Goal: Transaction & Acquisition: Purchase product/service

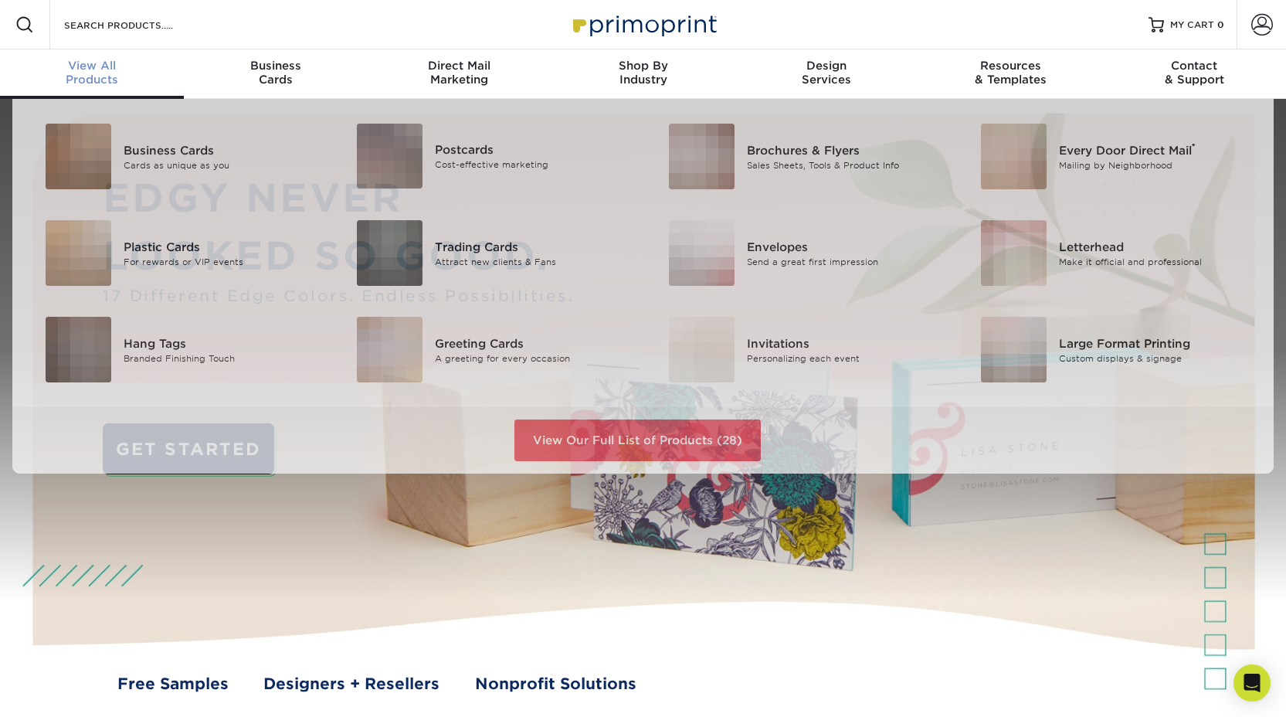
click at [104, 74] on div "View All Products" at bounding box center [92, 73] width 184 height 28
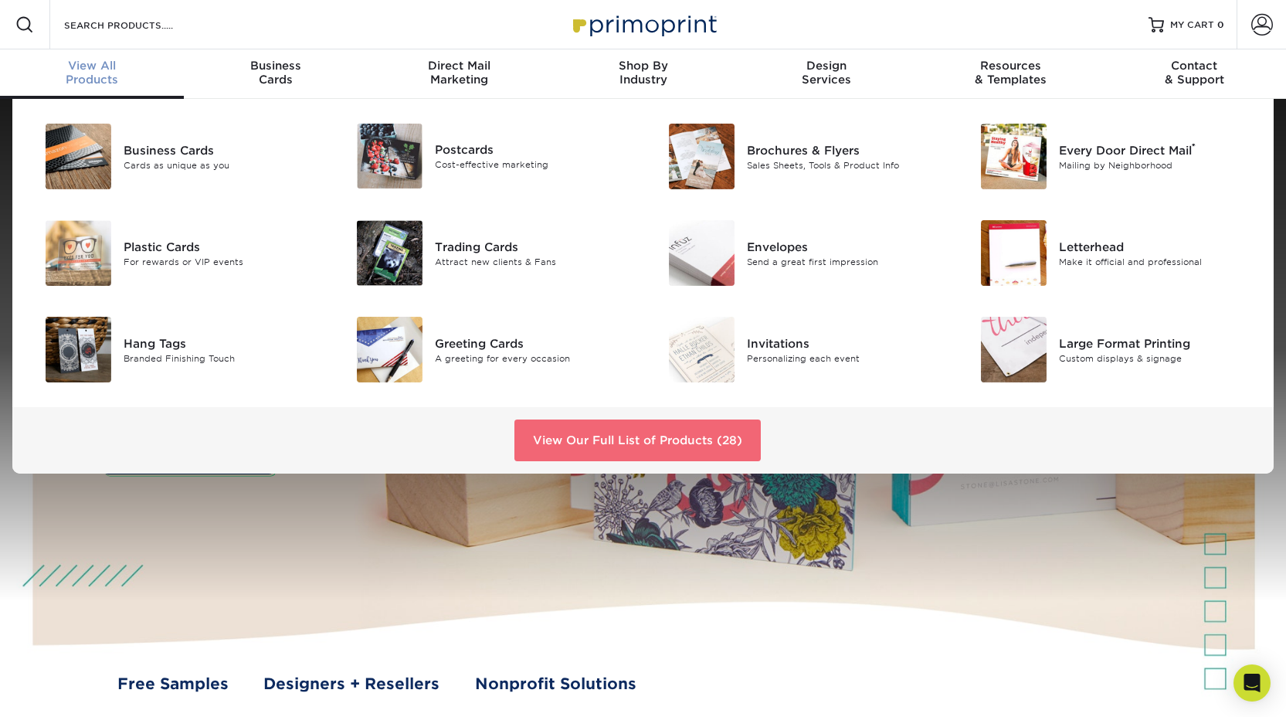
click at [590, 439] on link "View Our Full List of Products (28)" at bounding box center [637, 440] width 246 height 42
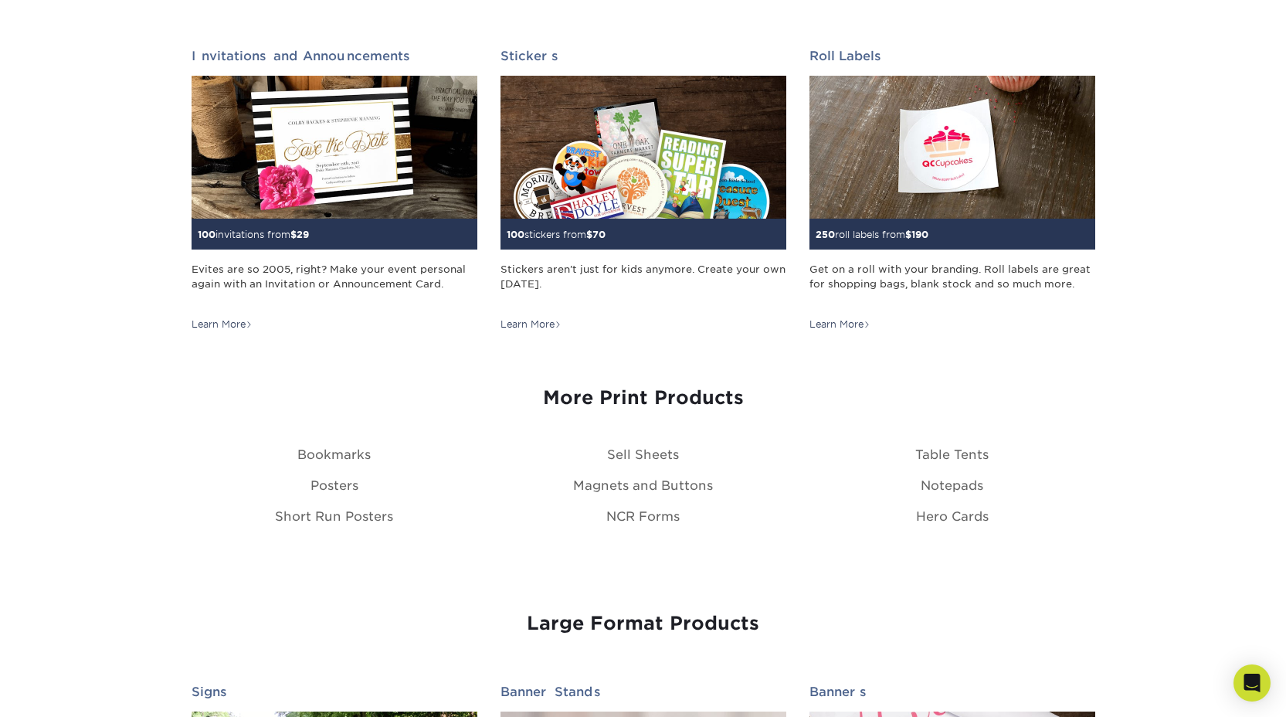
scroll to position [1562, 0]
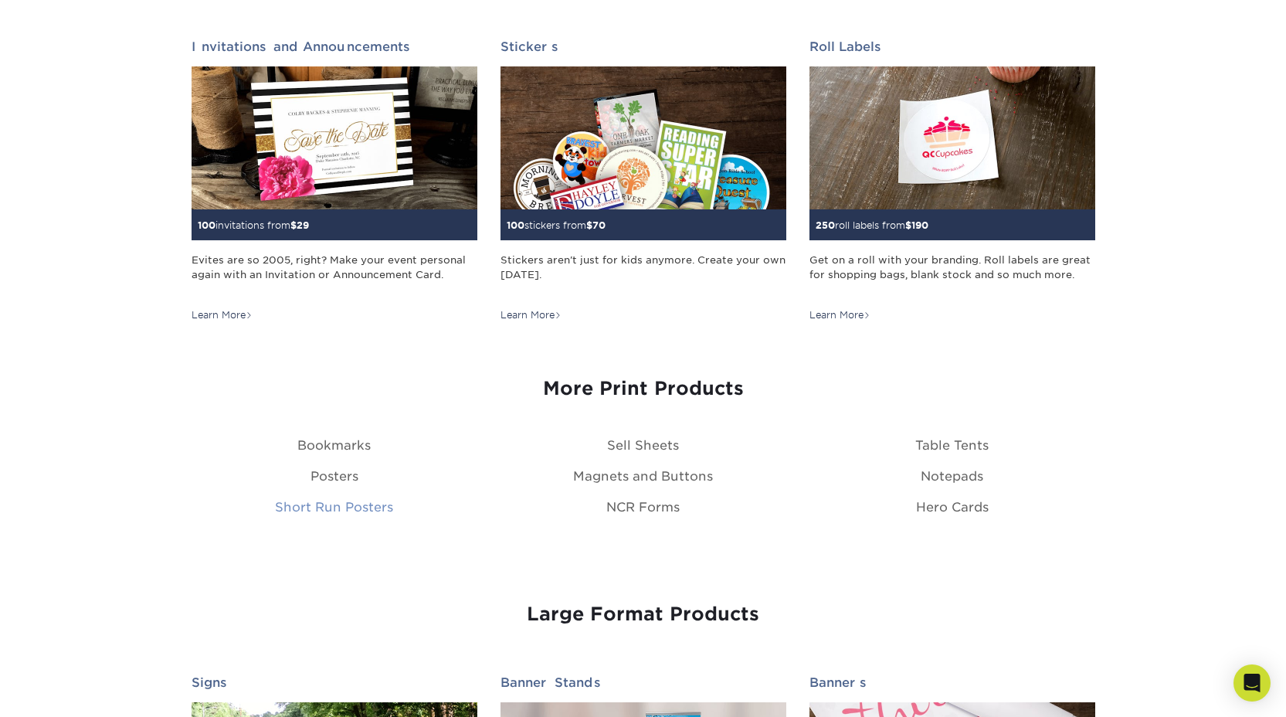
click at [369, 507] on link "Short Run Posters" at bounding box center [334, 507] width 118 height 15
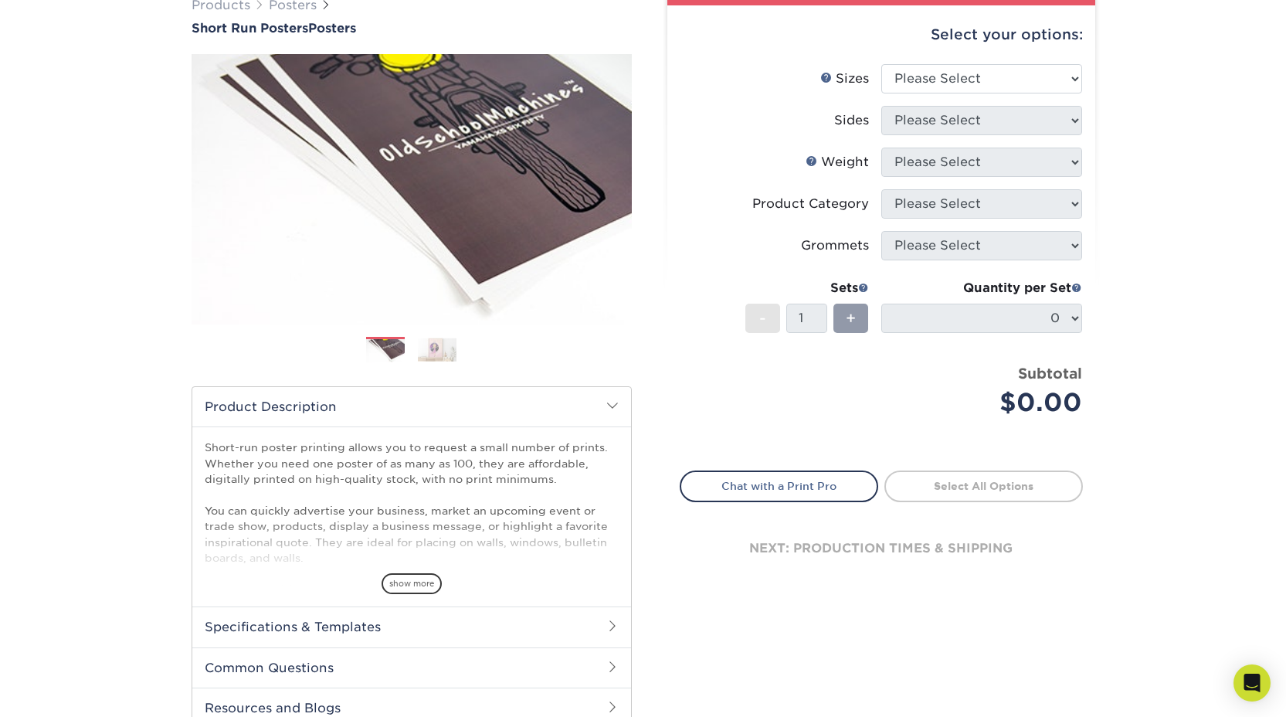
scroll to position [147, 0]
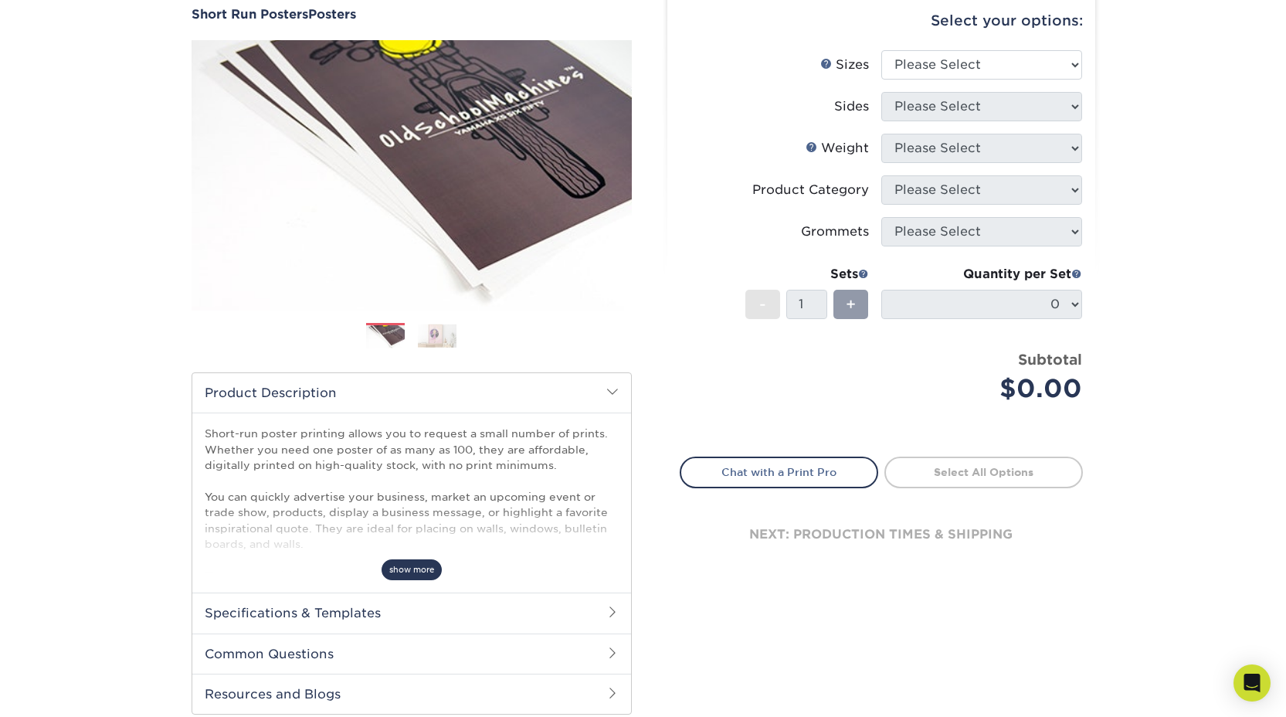
click at [408, 569] on span "show more" at bounding box center [411, 569] width 60 height 21
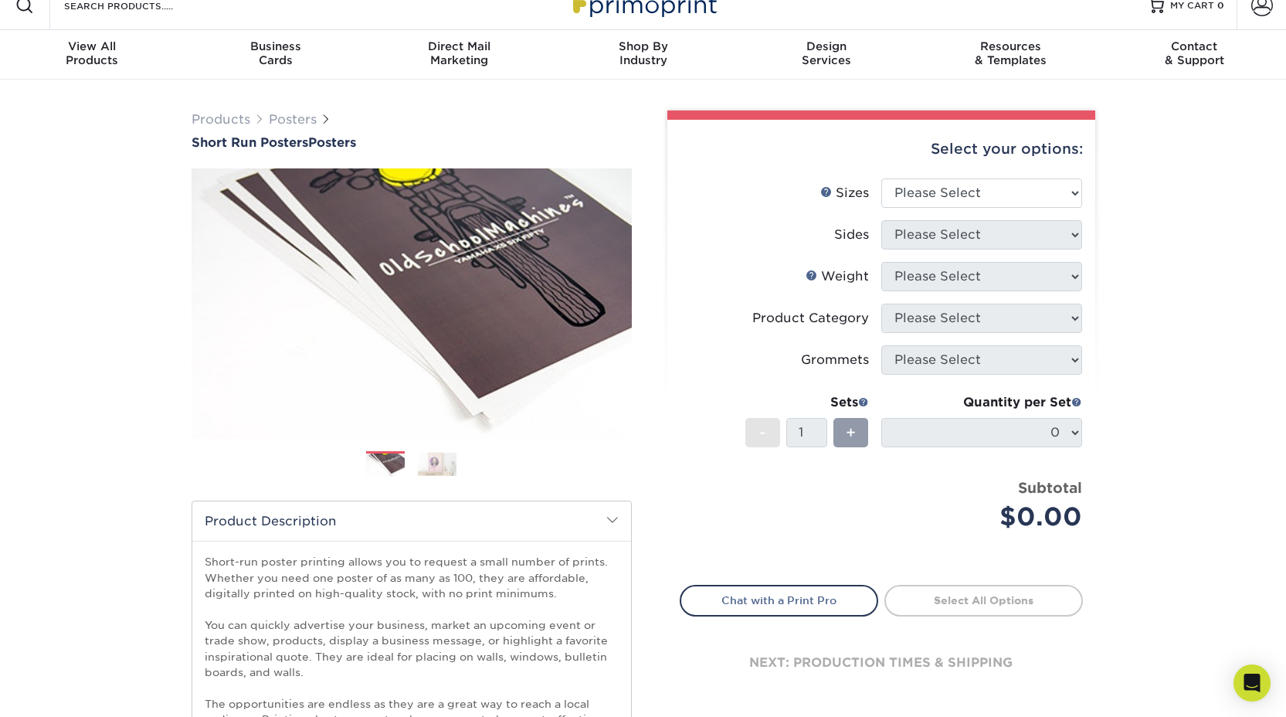
scroll to position [10, 0]
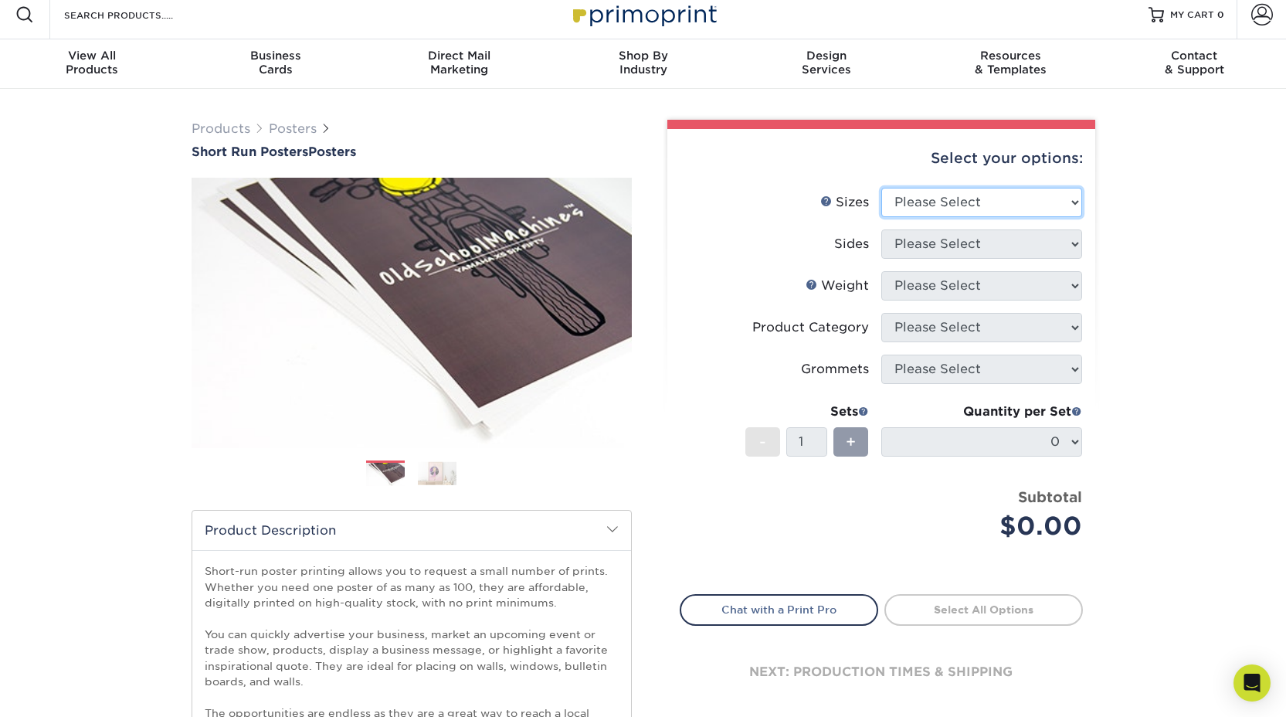
click at [1022, 202] on select "Please Select 12" x 12" 12" x 15" 12" x 17" 12" x 18" 12" x 20" 12" x 24" 12" x…" at bounding box center [981, 202] width 201 height 29
click at [1001, 199] on select "Please Select 12" x 12" 12" x 15" 12" x 17" 12" x 18" 12" x 20" 12" x 24" 12" x…" at bounding box center [981, 202] width 201 height 29
select select "18.00x24.00"
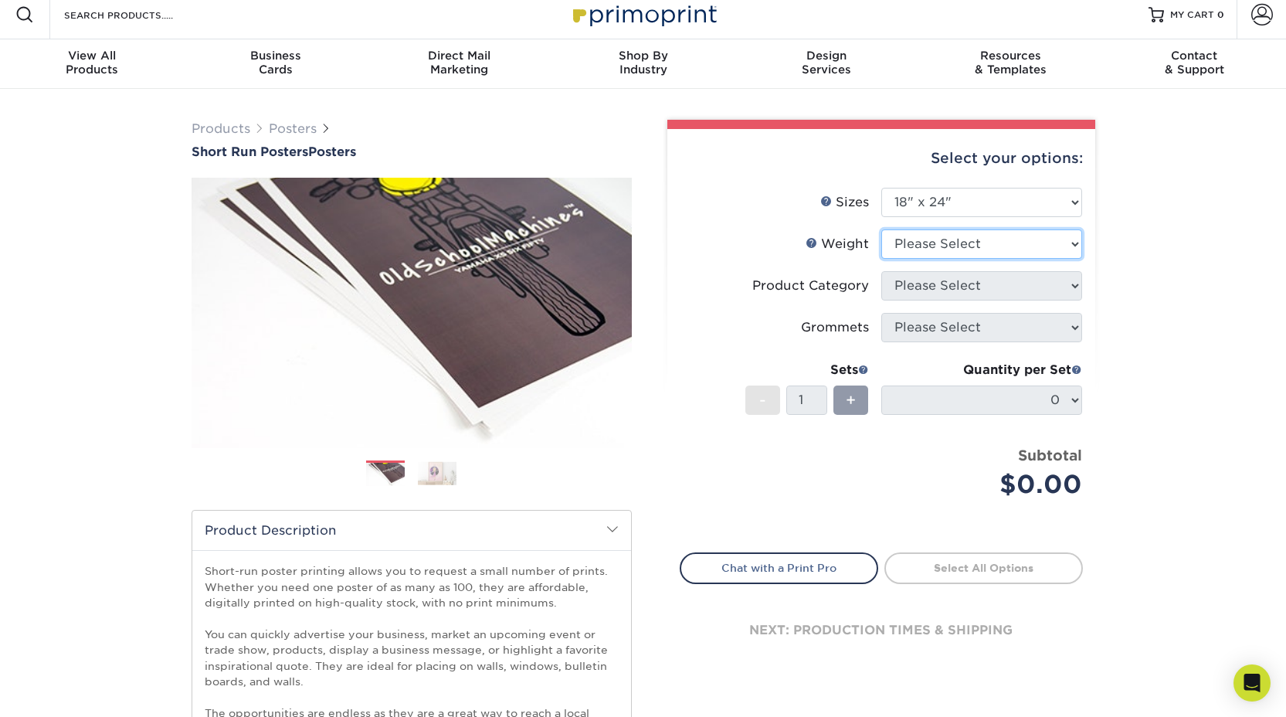
click at [1033, 243] on select "Please Select 8PHOTO 12PTC2S" at bounding box center [981, 243] width 201 height 29
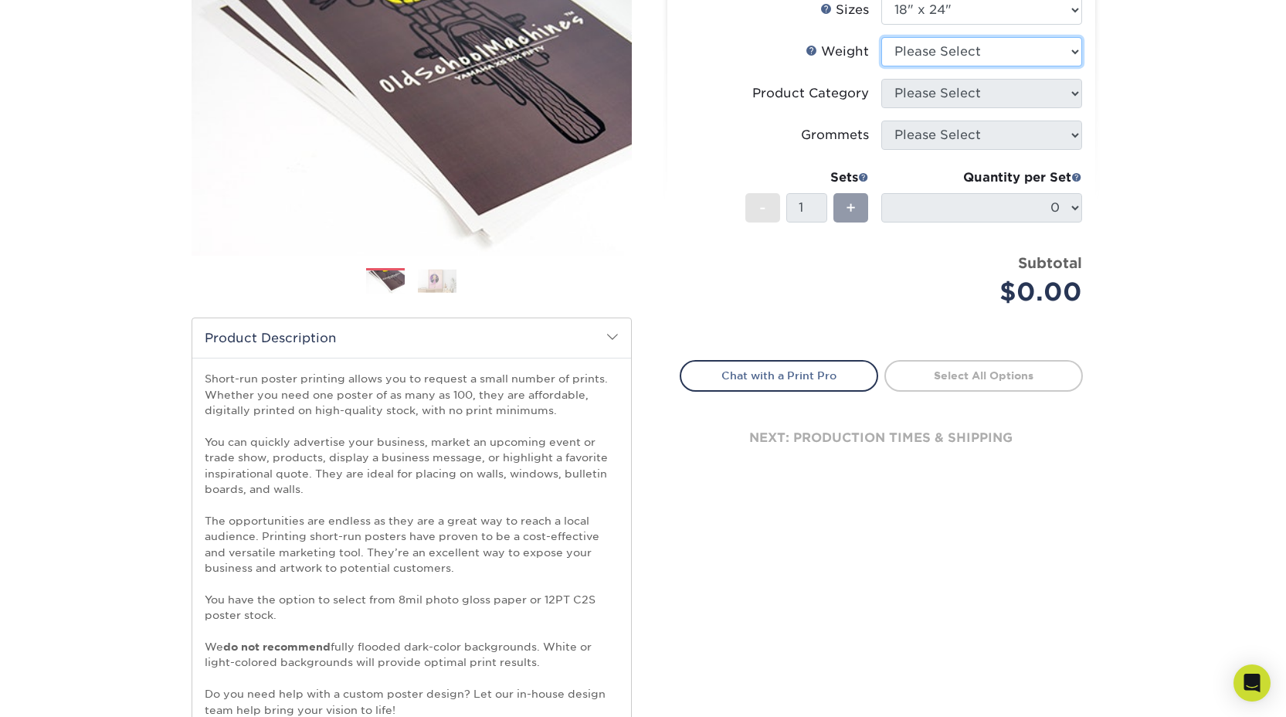
scroll to position [205, 0]
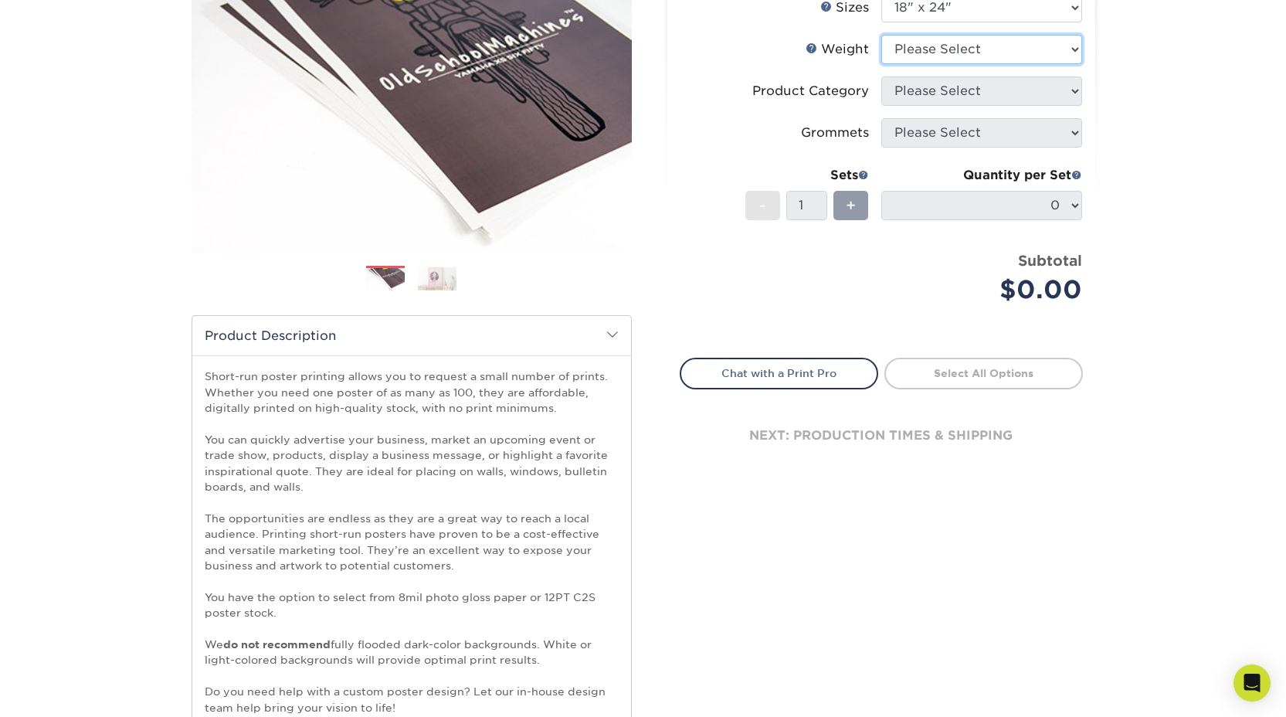
click at [1055, 50] on select "Please Select 8PHOTO 12PTC2S" at bounding box center [981, 49] width 201 height 29
select select "12PTC2S"
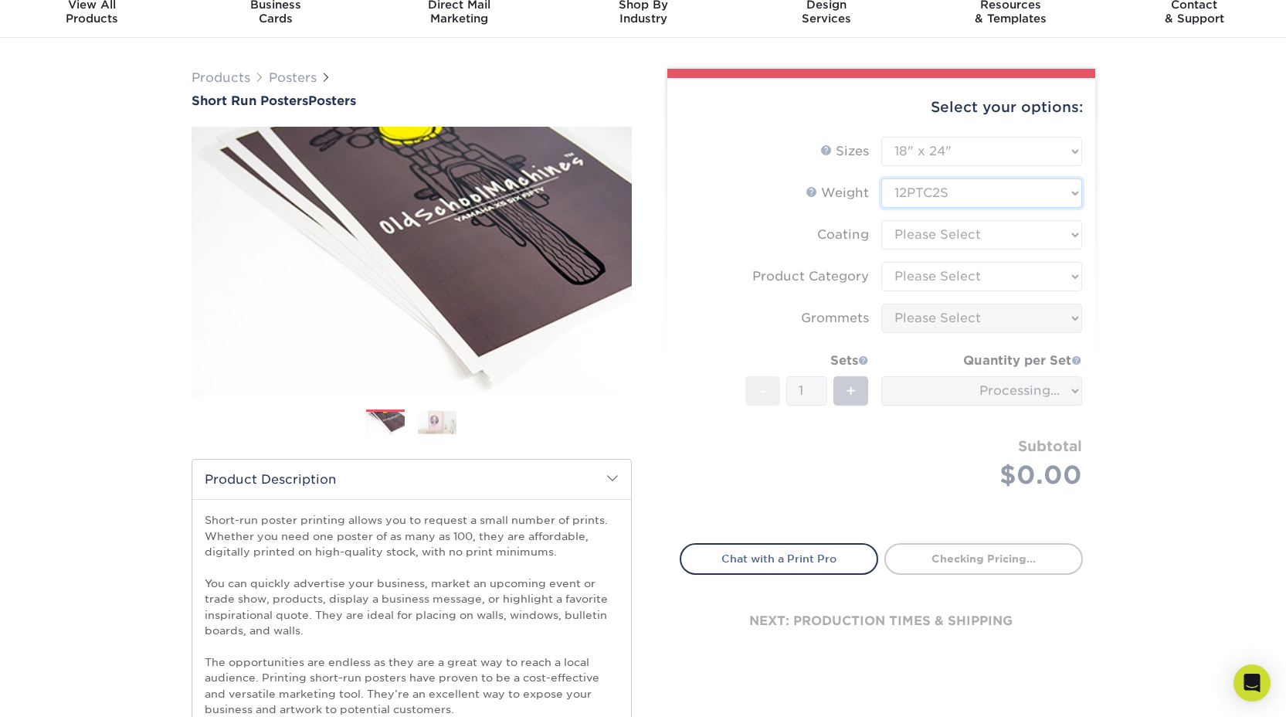
scroll to position [57, 0]
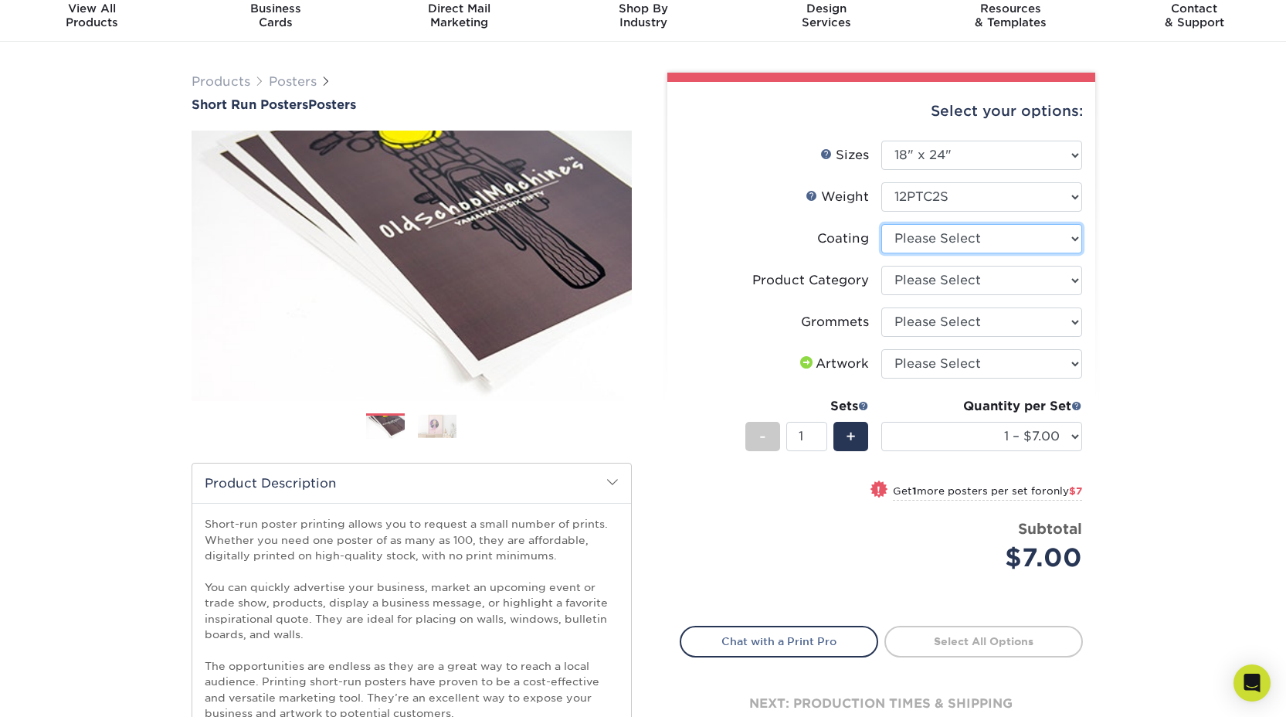
click at [1069, 245] on select at bounding box center [981, 238] width 201 height 29
select select "3e7618de-abca-4bda-9f97-8b9129e913d8"
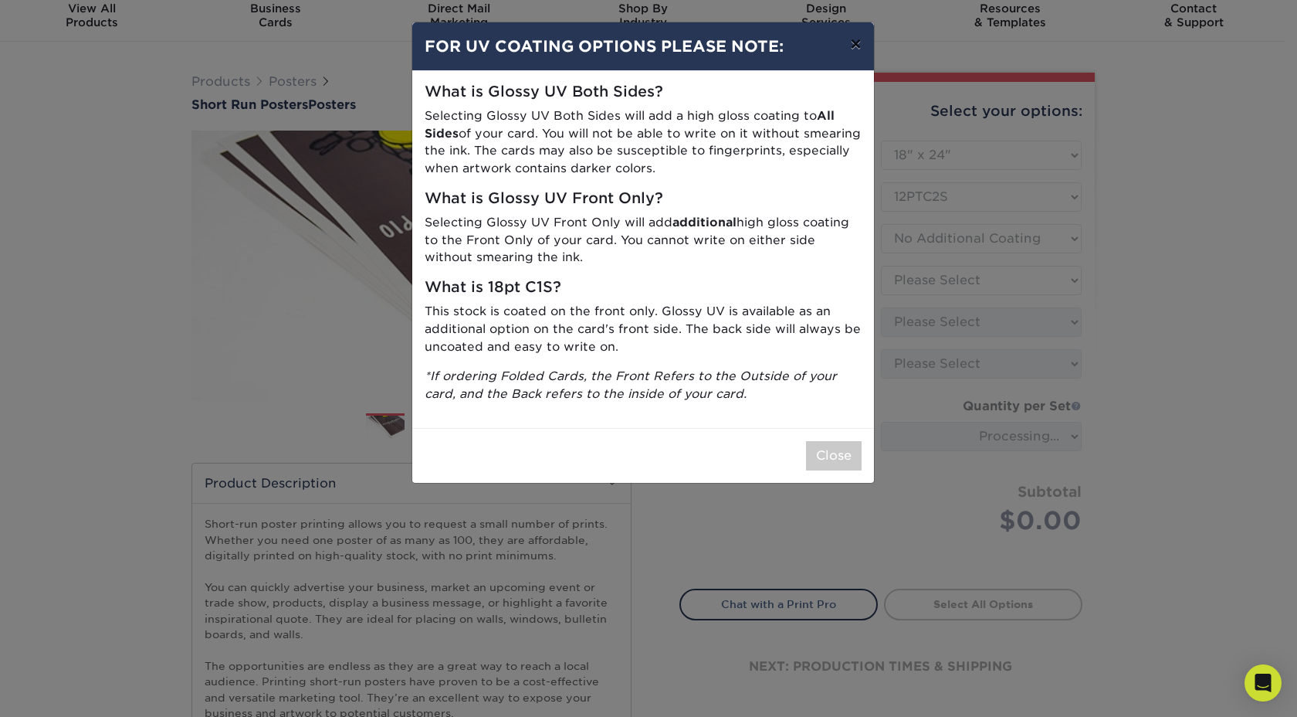
click at [859, 49] on button "×" at bounding box center [856, 43] width 36 height 43
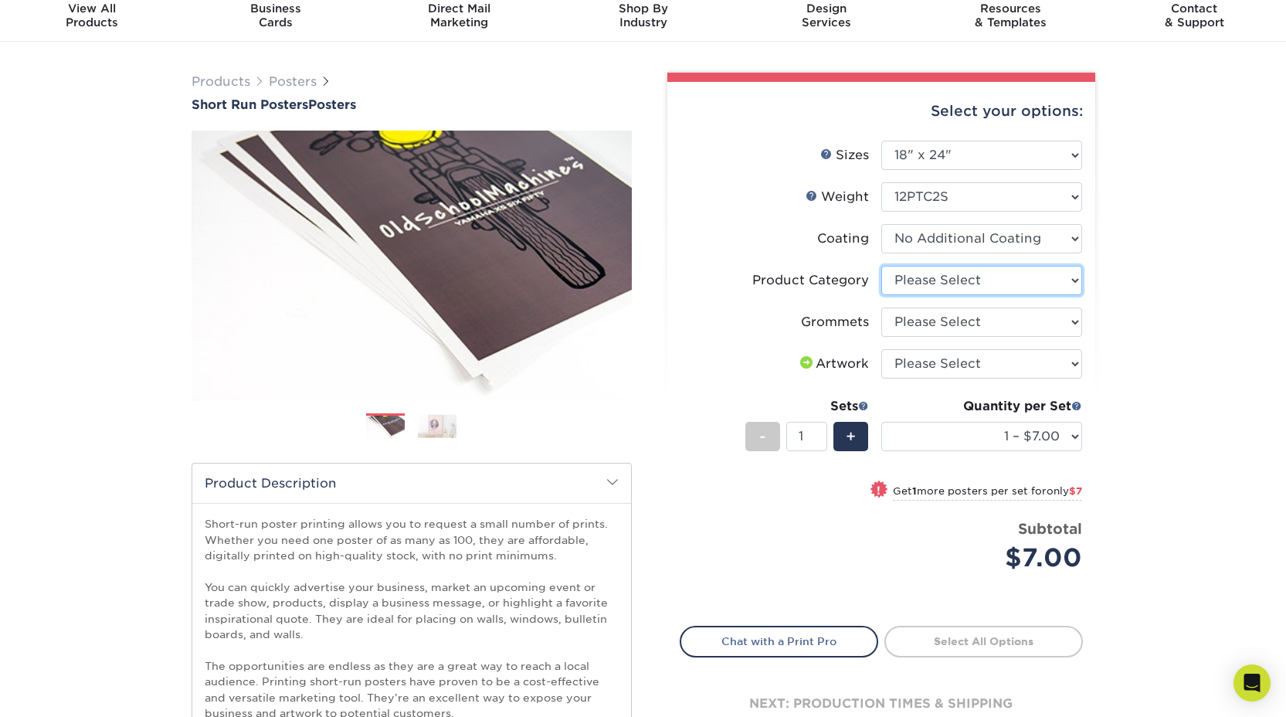
click at [1051, 277] on select "Please Select Blockout Poster" at bounding box center [981, 280] width 201 height 29
select select "fa4be506-53fb-4ae9-92ef-b1dd4b719e38"
click at [1053, 327] on select "Please Select No Grommets Yes, Grommet All 4 Corners Yes, Grommets Top Corners …" at bounding box center [981, 321] width 201 height 29
select select "90d329df-db80-4206-b821-ff9d3f363977"
click at [1052, 361] on select "Please Select I will upload files I need a design - $150" at bounding box center [981, 363] width 201 height 29
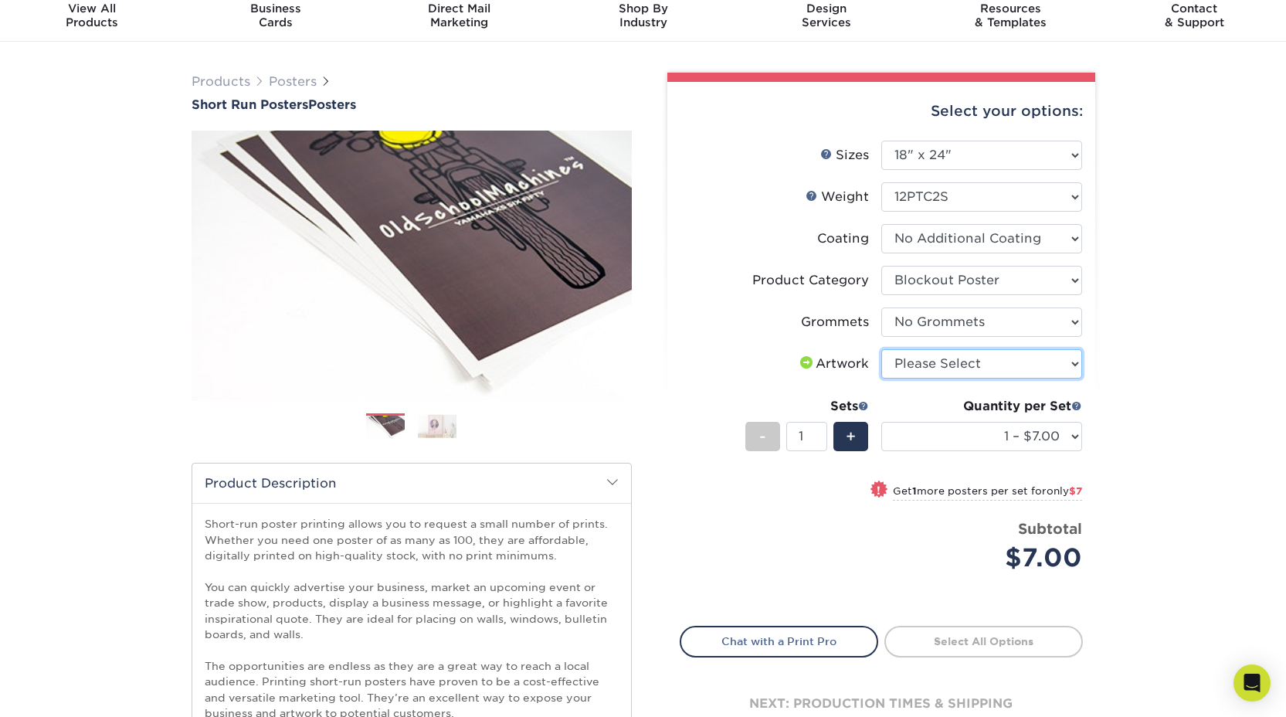
select select "upload"
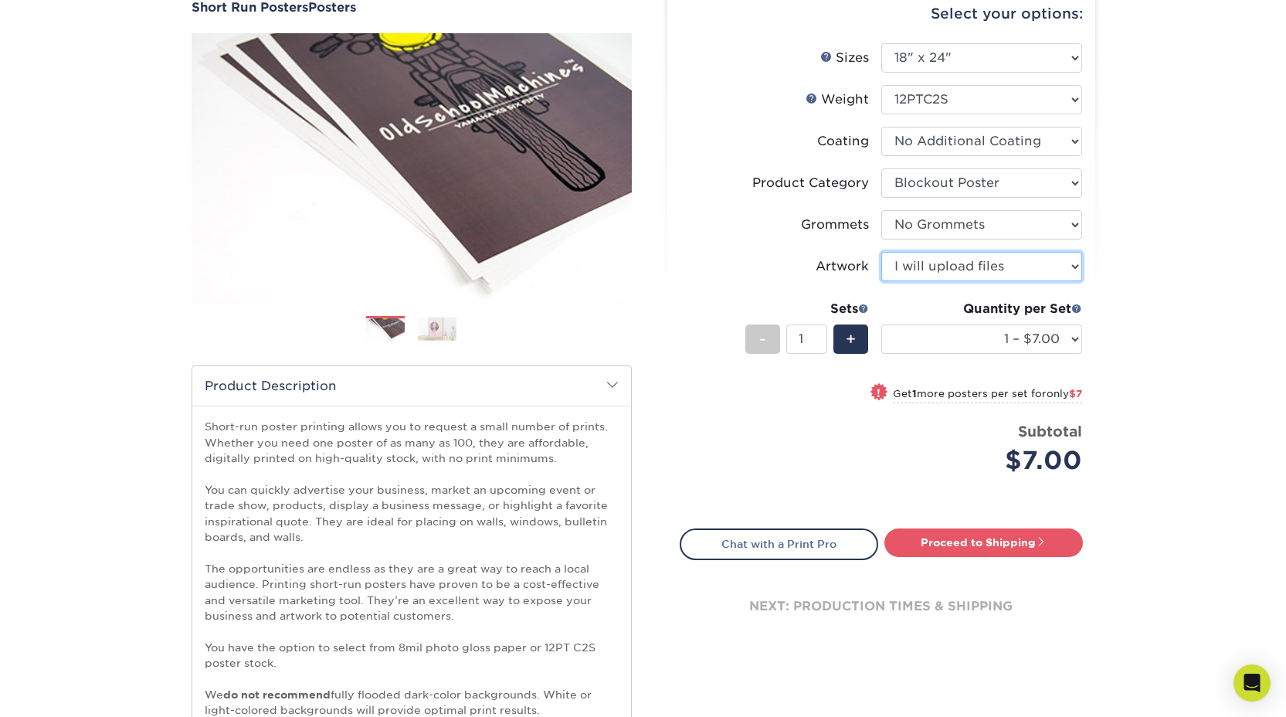
scroll to position [160, 0]
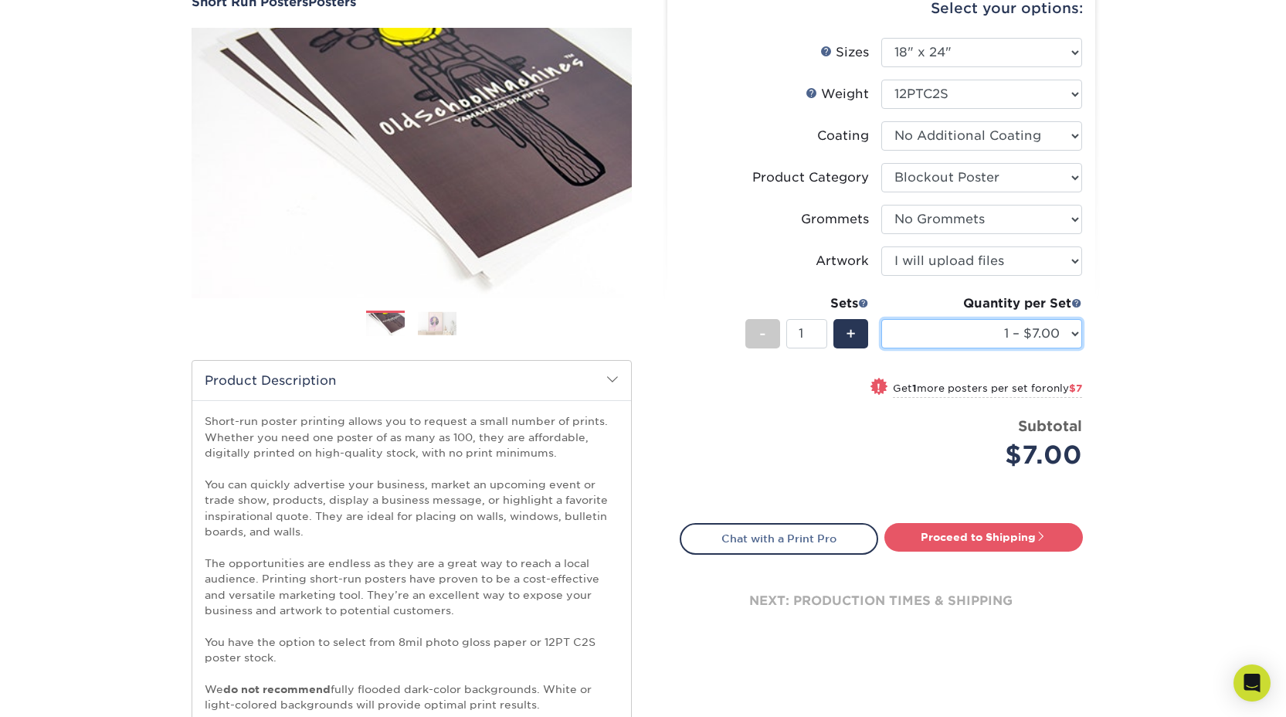
click at [1067, 335] on select "1 – $7.00 2 – $14.00 3 – $21.00 4 – $28.00 5 – $34.00 6 – $41.00 7 – $48.00 8 –…" at bounding box center [981, 333] width 201 height 29
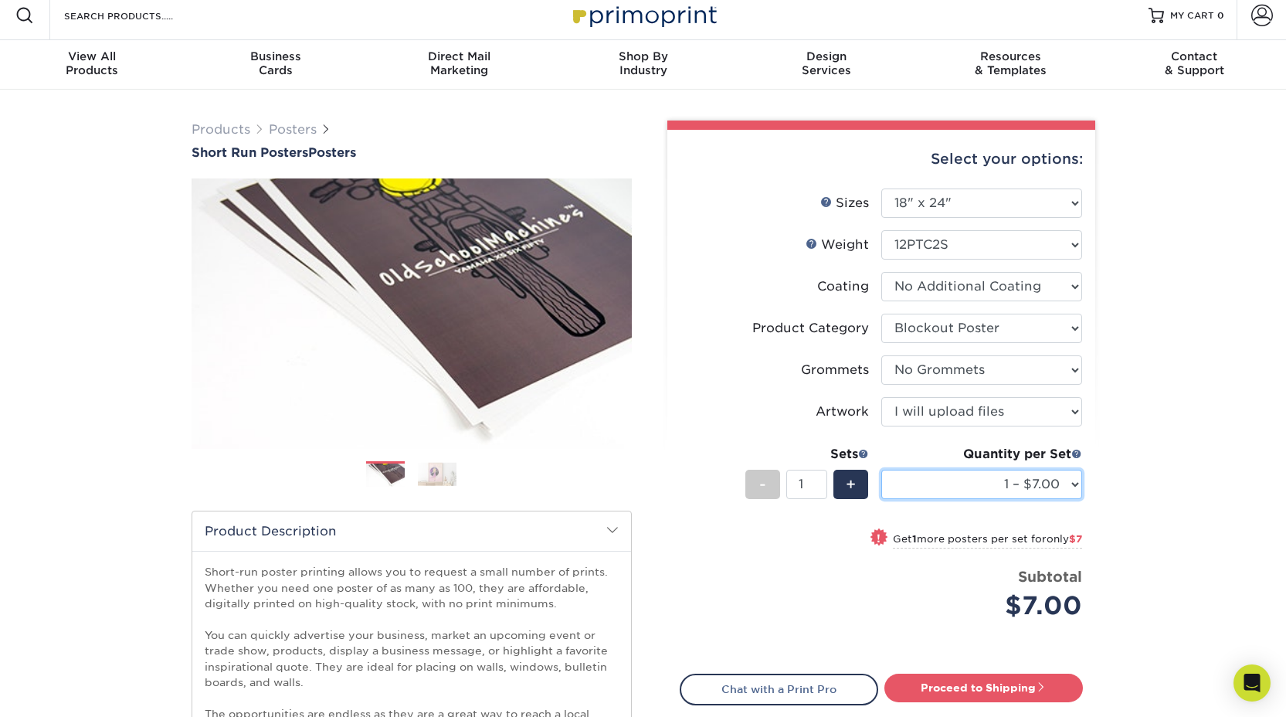
scroll to position [0, 0]
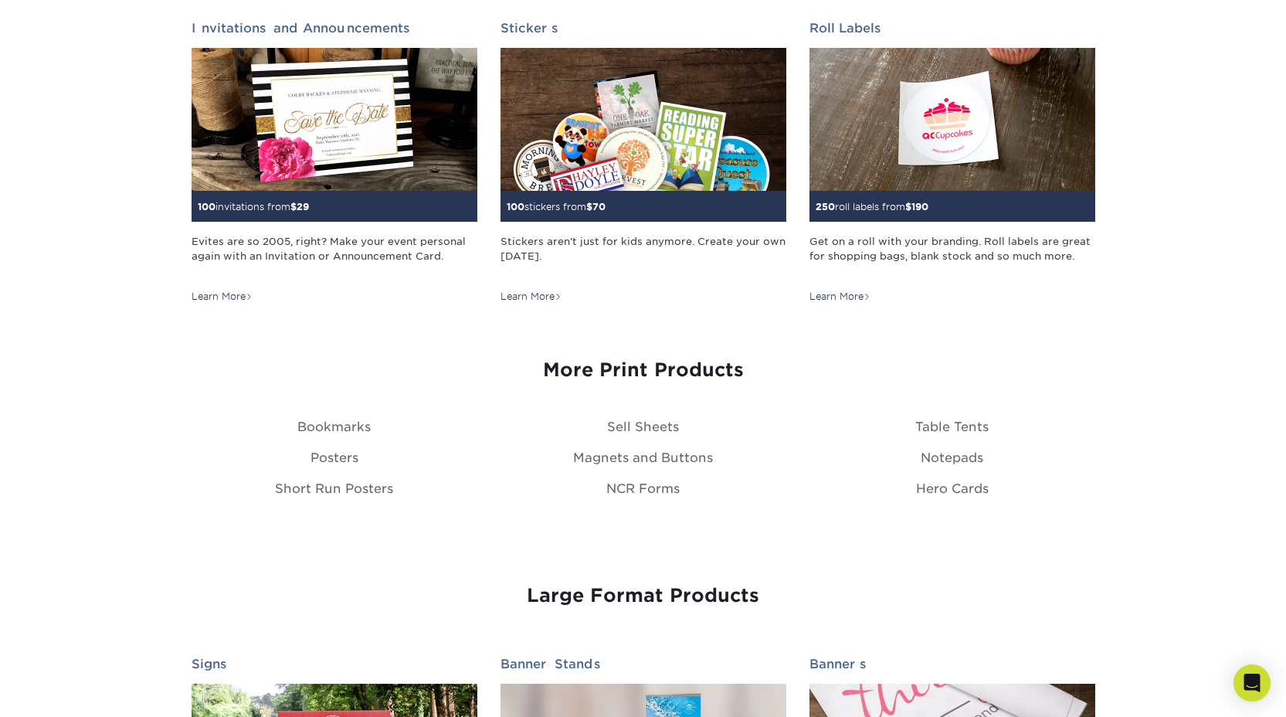
scroll to position [1573, 0]
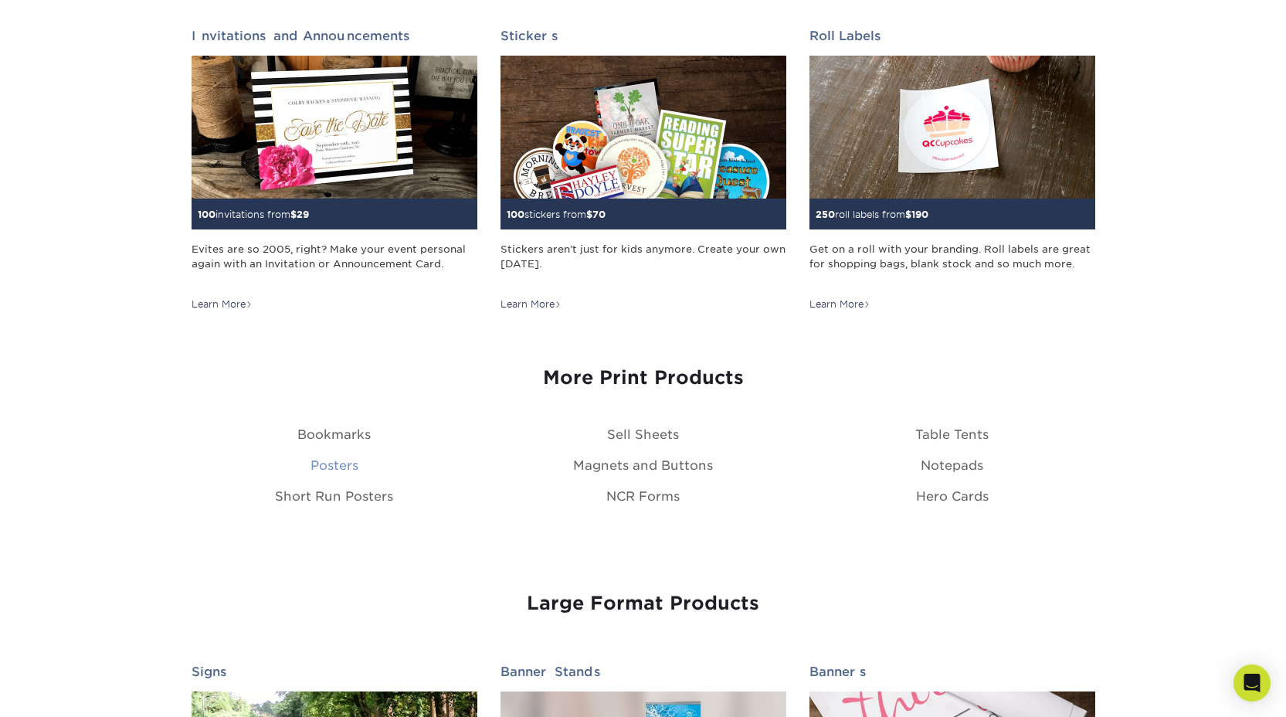
click at [336, 466] on link "Posters" at bounding box center [334, 465] width 48 height 15
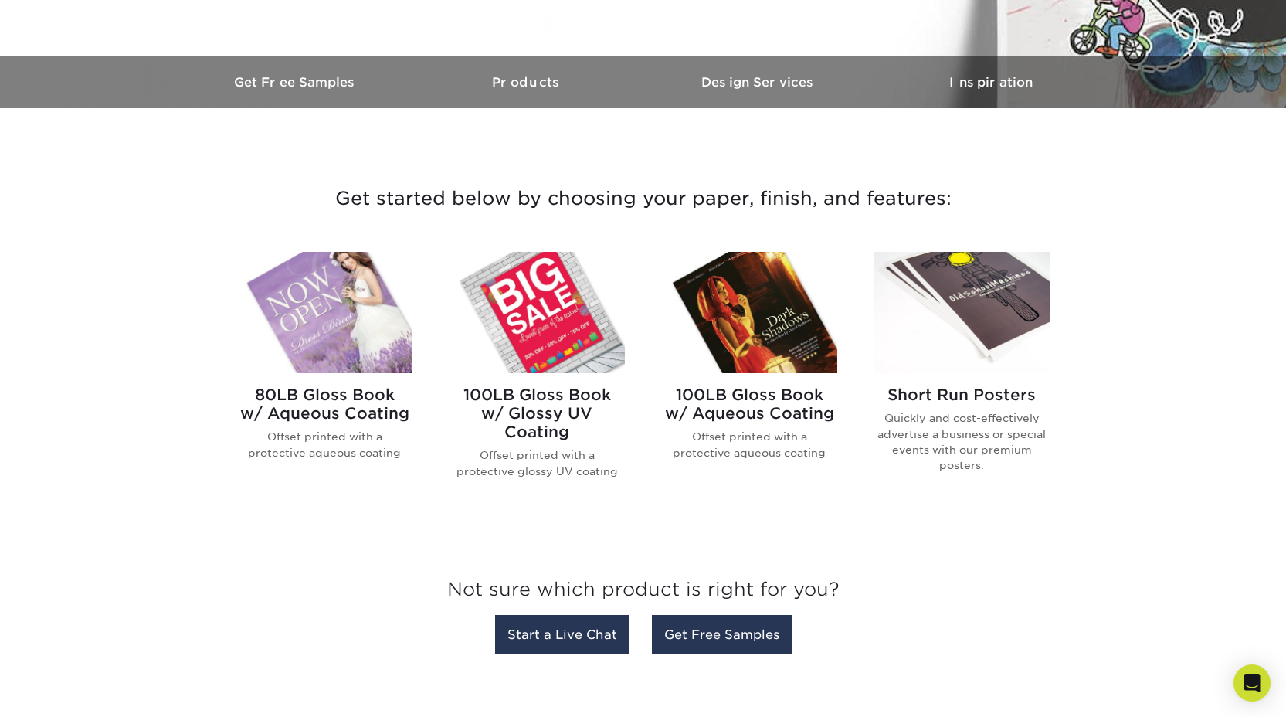
scroll to position [439, 0]
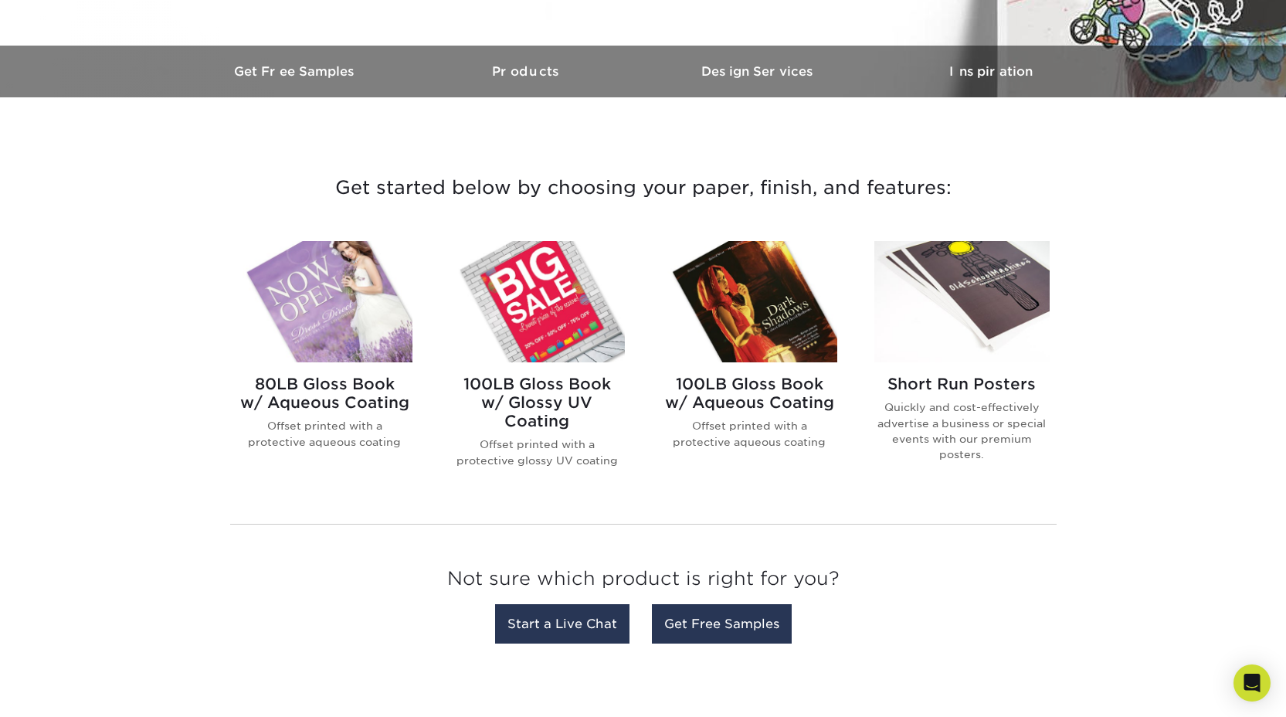
click at [352, 309] on img at bounding box center [324, 301] width 175 height 121
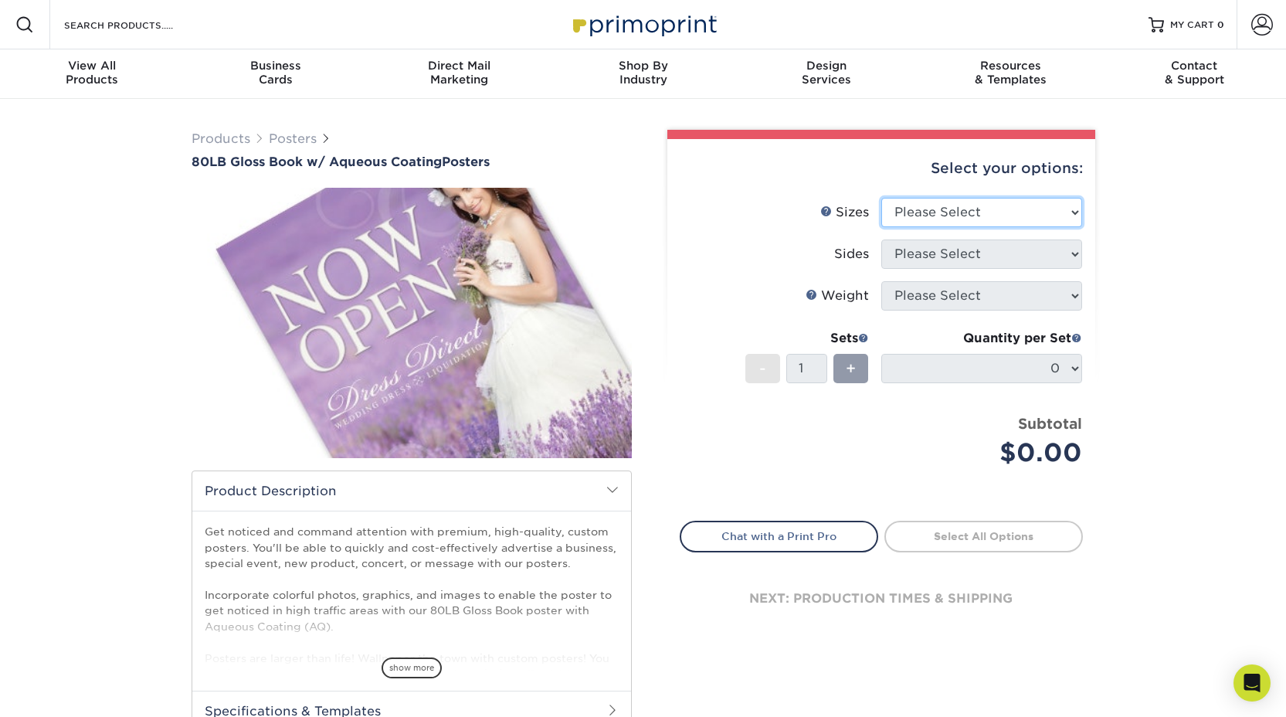
click at [996, 214] on select "Please Select 13" x 19" 18" x 24" 19" x 27" 24" x 36" 26" x 39"" at bounding box center [981, 212] width 201 height 29
select select "13.00x19.00"
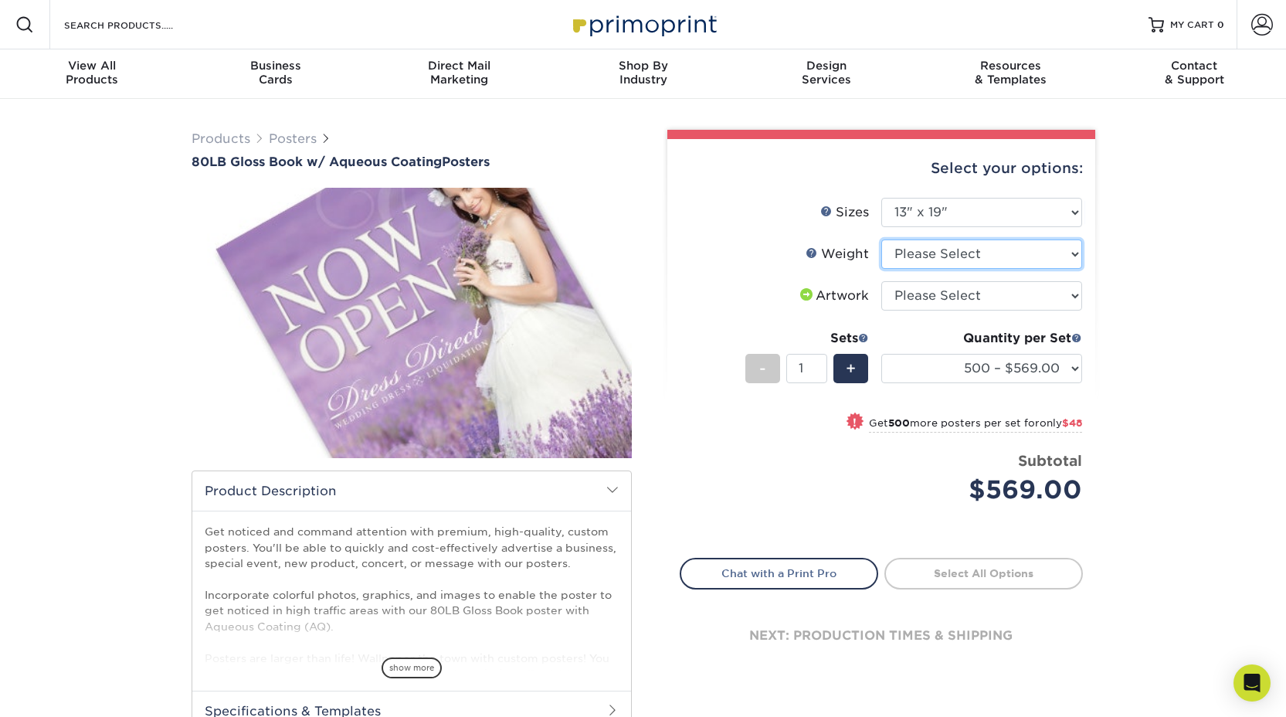
click at [998, 251] on select "Please Select 80LB" at bounding box center [981, 253] width 201 height 29
select select "80LB"
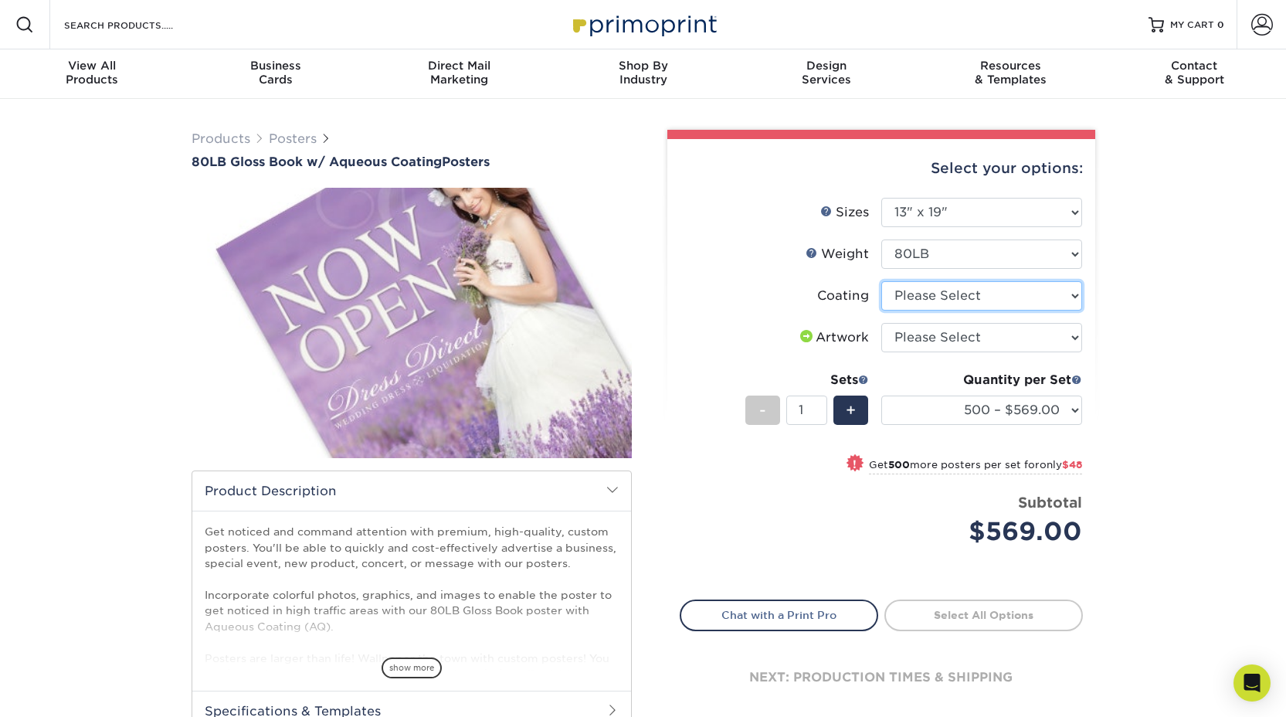
click at [1005, 299] on select at bounding box center [981, 295] width 201 height 29
